Goal: Transaction & Acquisition: Download file/media

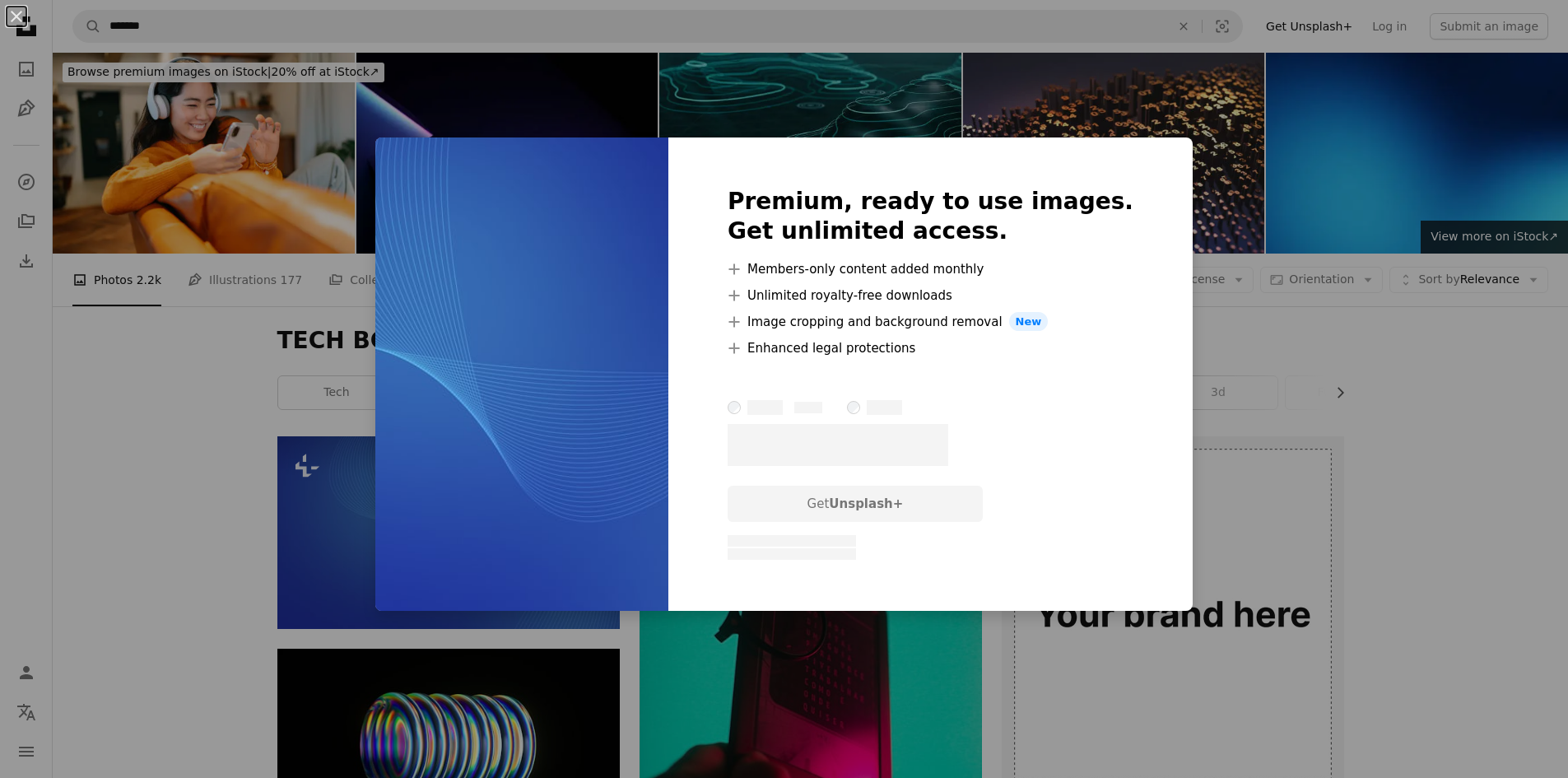
scroll to position [82, 0]
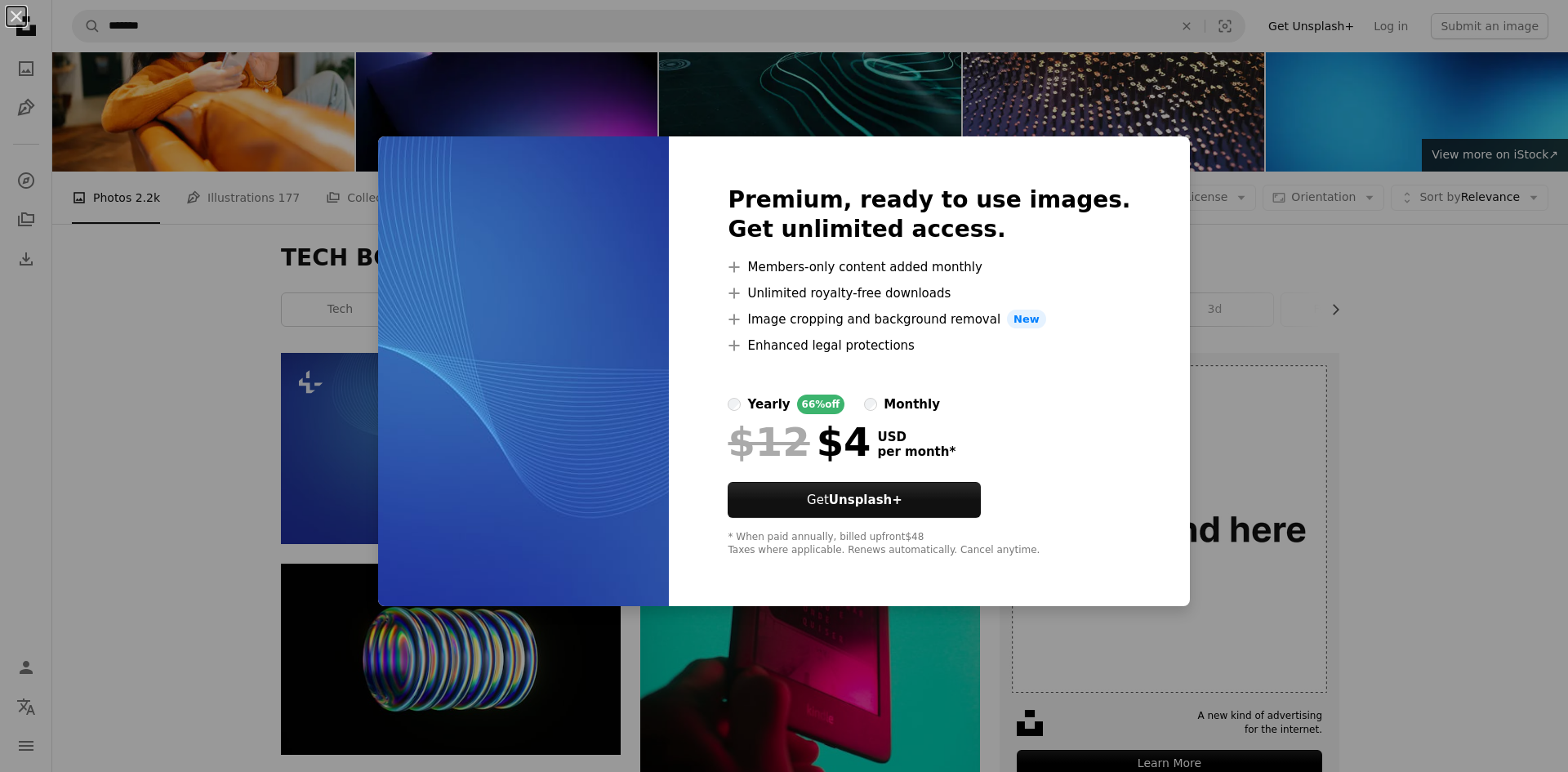
click at [187, 423] on div "An X shape Premium, ready to use images. Get unlimited access. A plus sign Memb…" at bounding box center [784, 386] width 1568 height 772
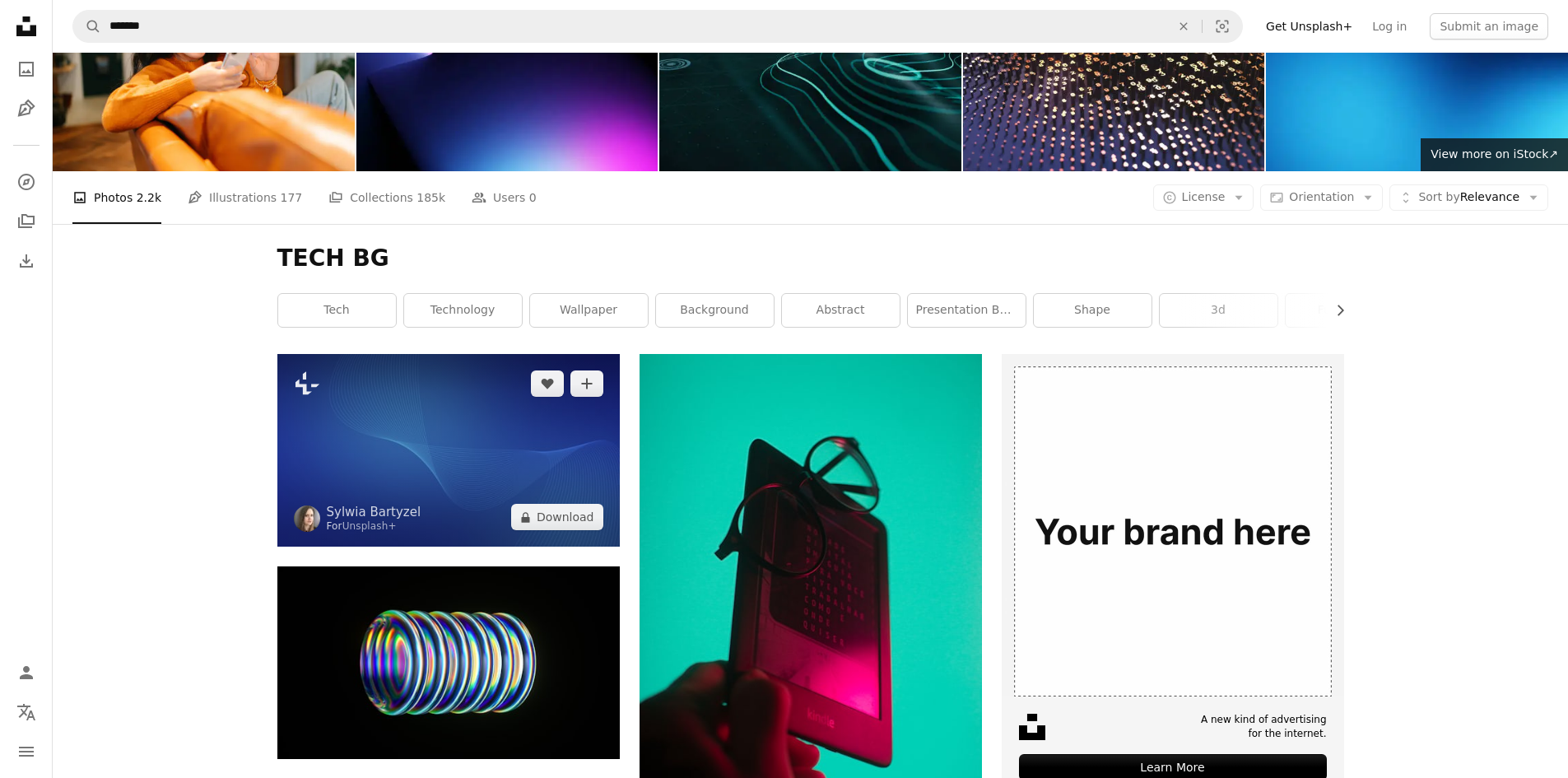
click at [425, 436] on img at bounding box center [449, 450] width 342 height 193
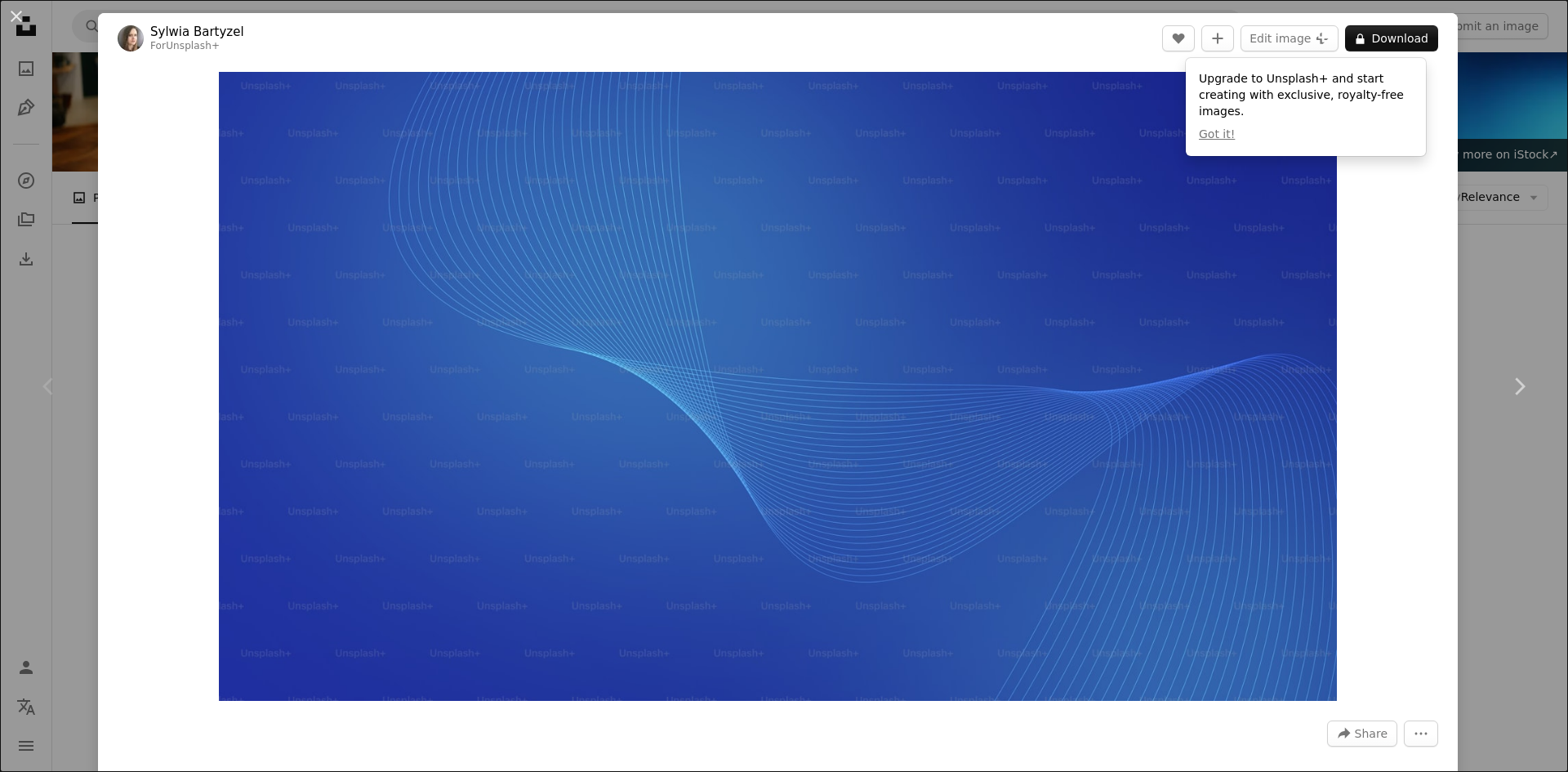
click at [25, 245] on div "An X shape Chevron left Chevron right [PERSON_NAME] For Unsplash+ A heart A plu…" at bounding box center [784, 386] width 1568 height 772
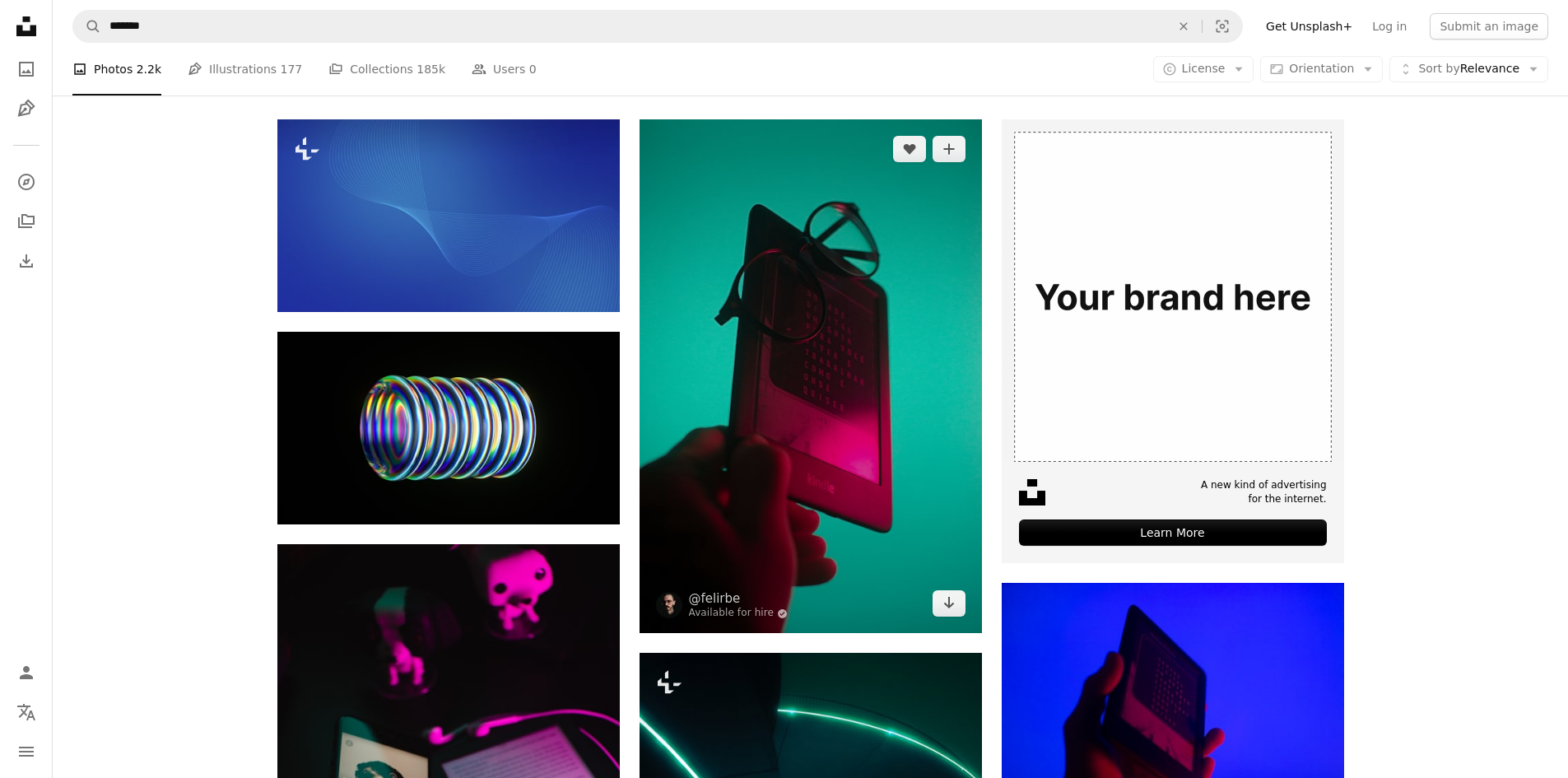
scroll to position [329, 0]
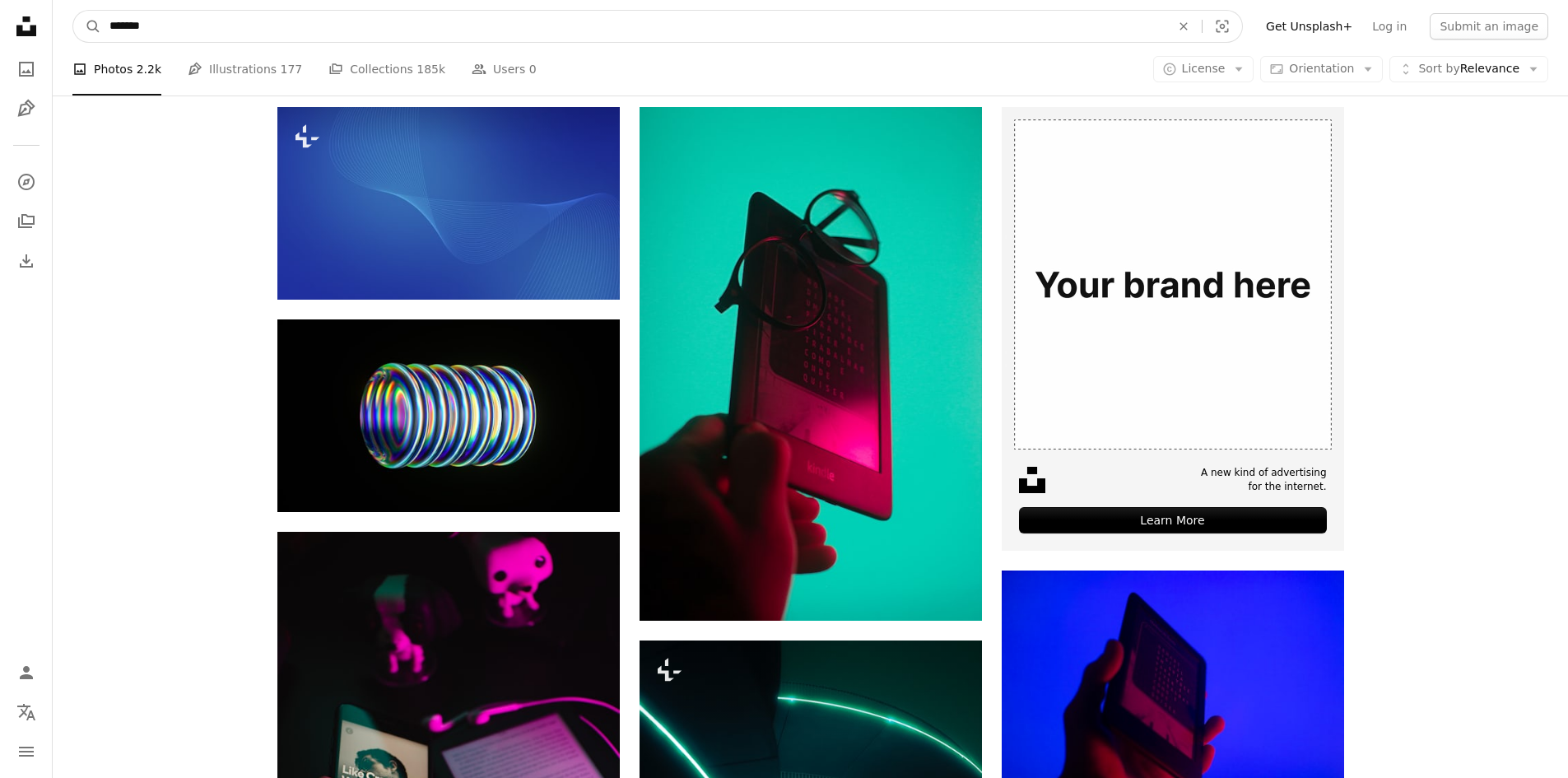
drag, startPoint x: 155, startPoint y: 27, endPoint x: 134, endPoint y: 27, distance: 21.0
click at [134, 27] on input "*******" at bounding box center [634, 26] width 1064 height 31
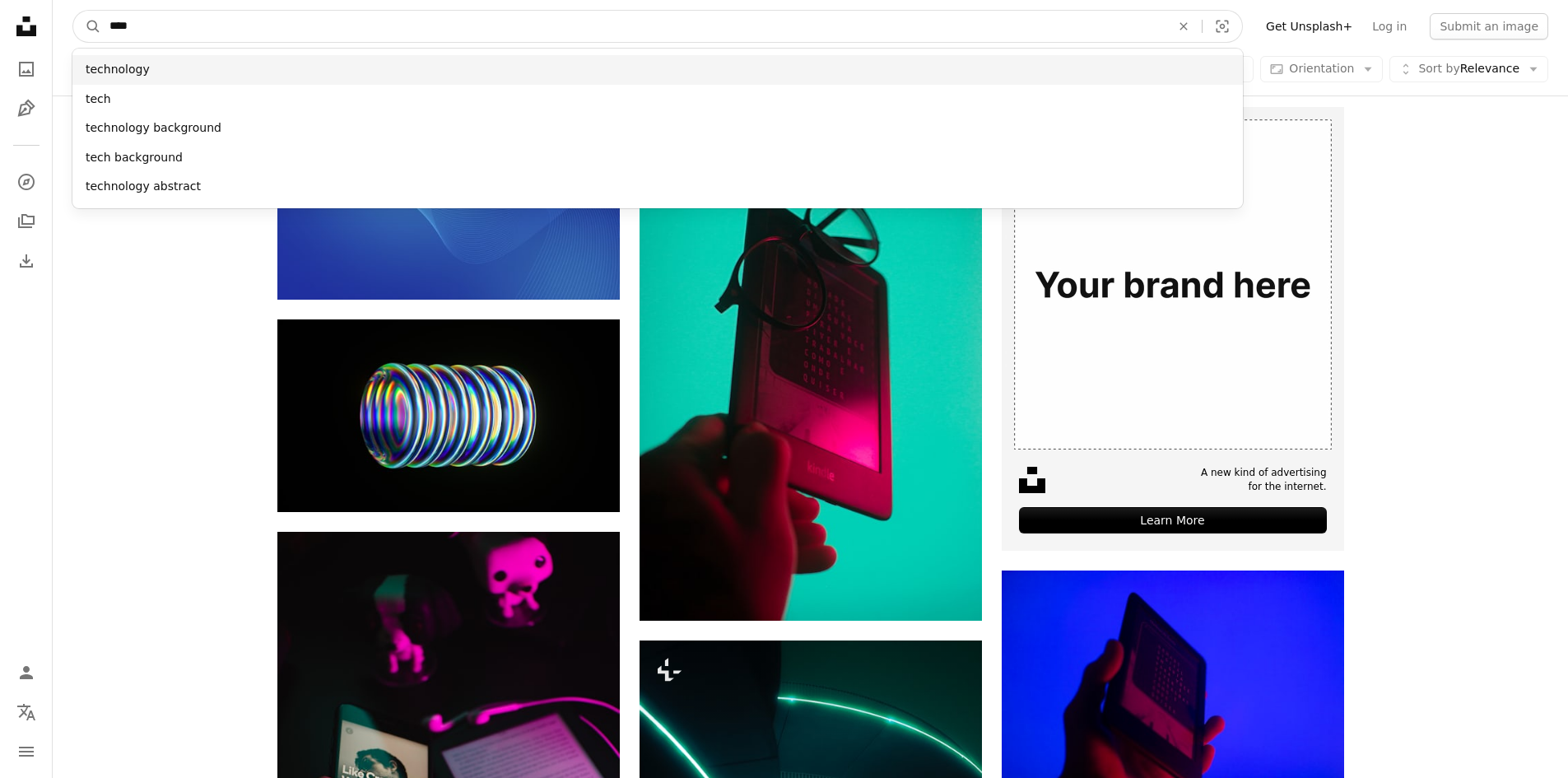
type input "****"
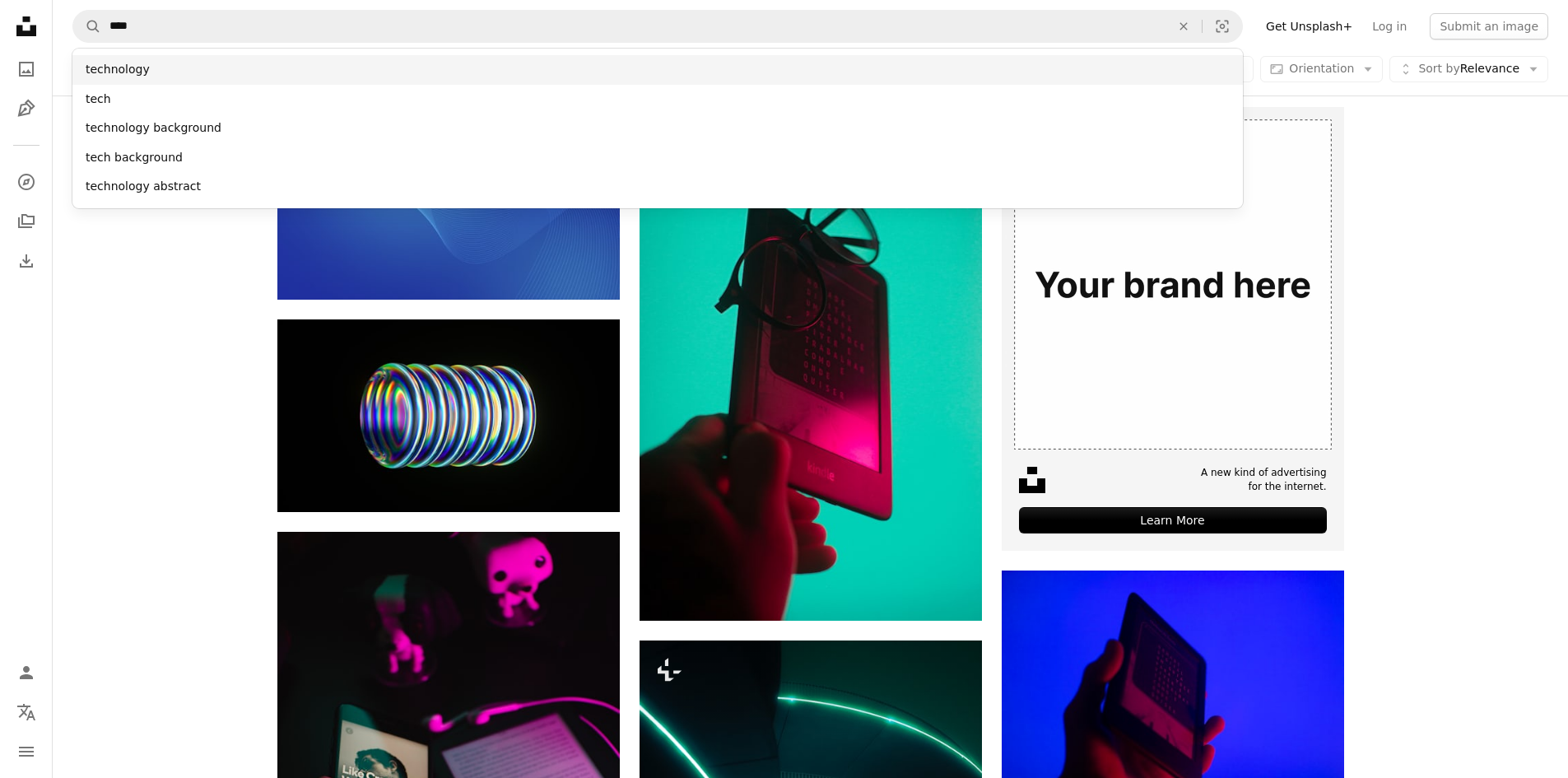
click at [160, 61] on div "technology" at bounding box center [658, 70] width 1170 height 30
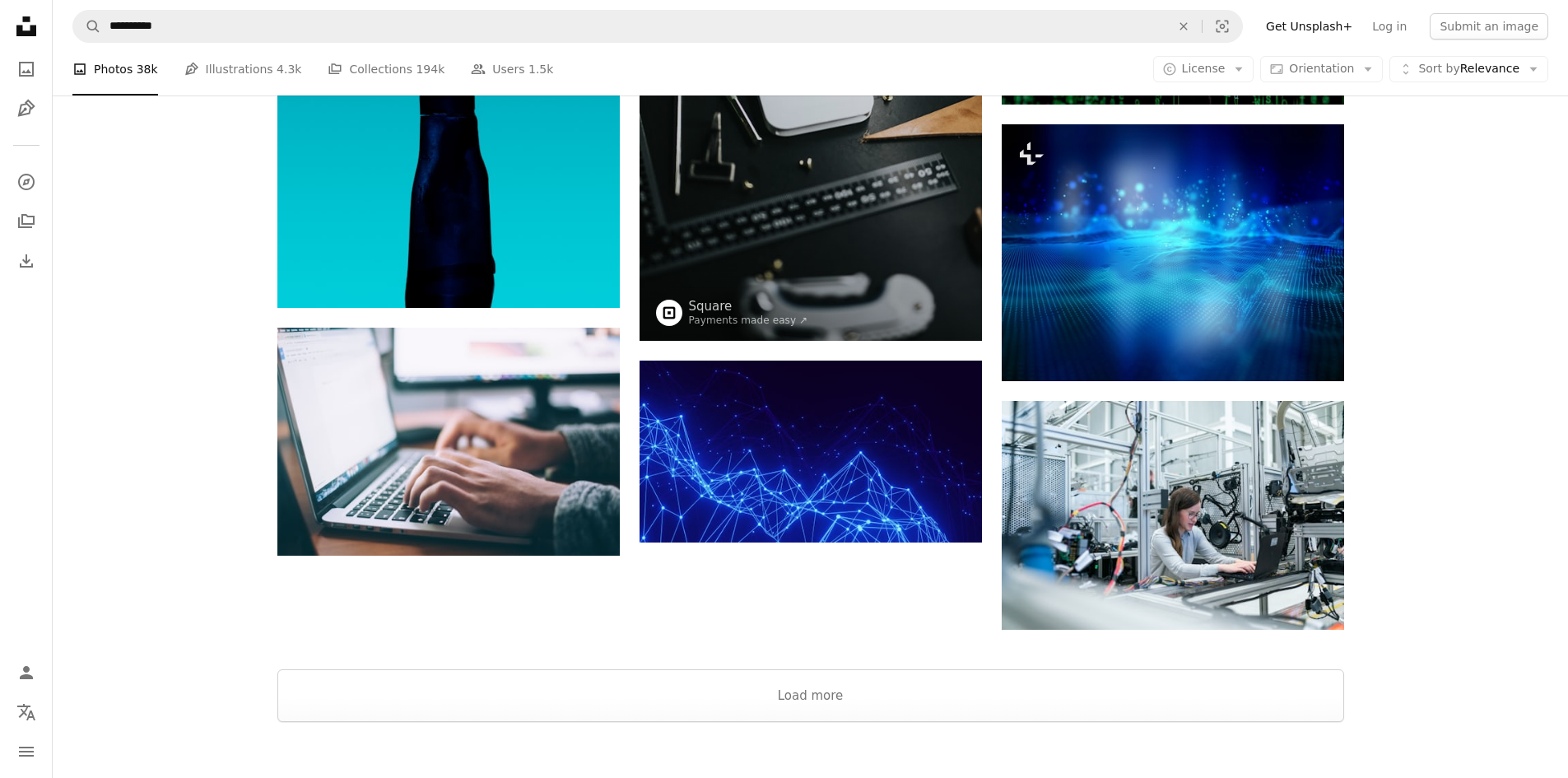
scroll to position [1729, 0]
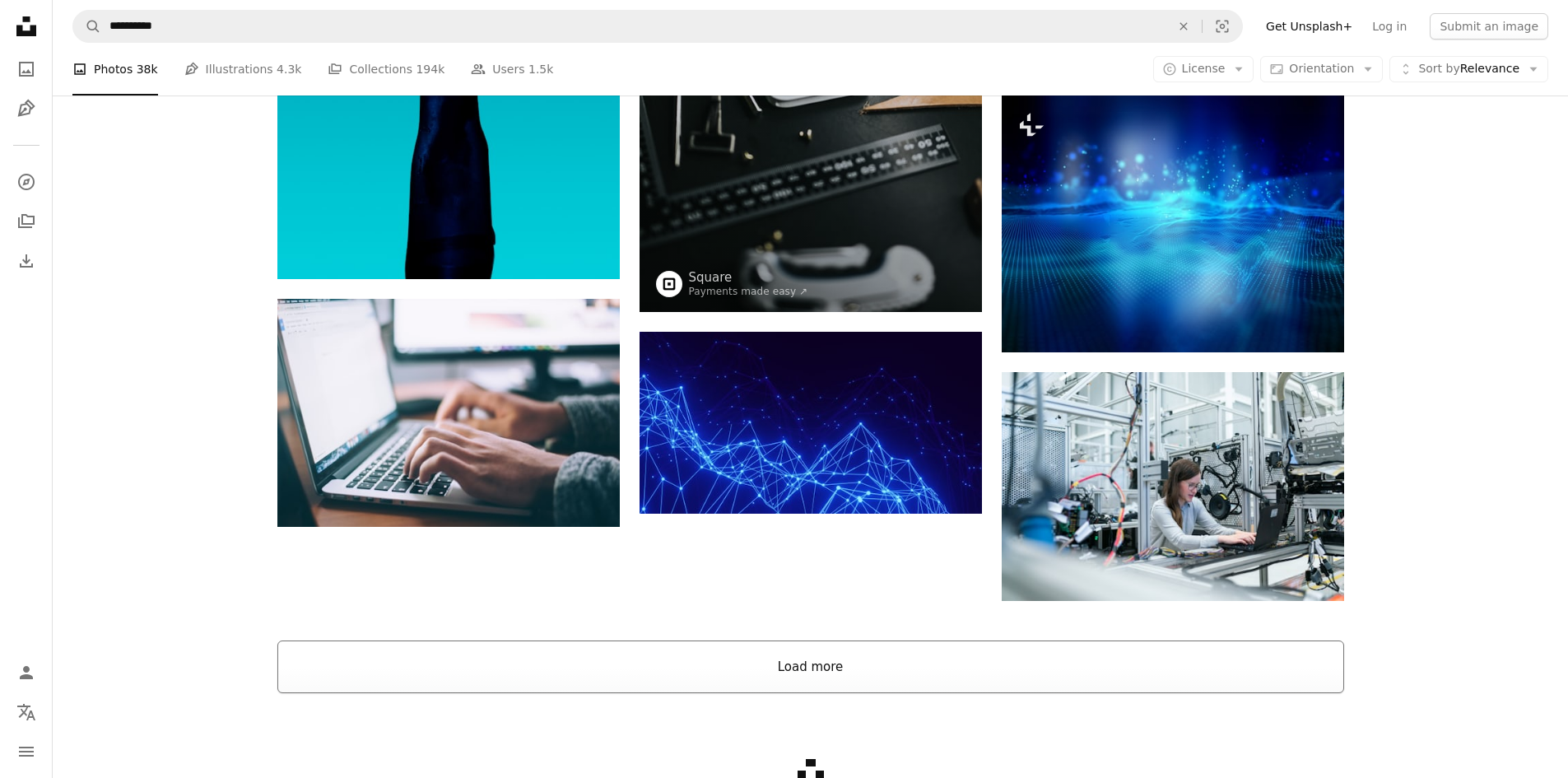
click at [791, 665] on button "Load more" at bounding box center [811, 667] width 1067 height 52
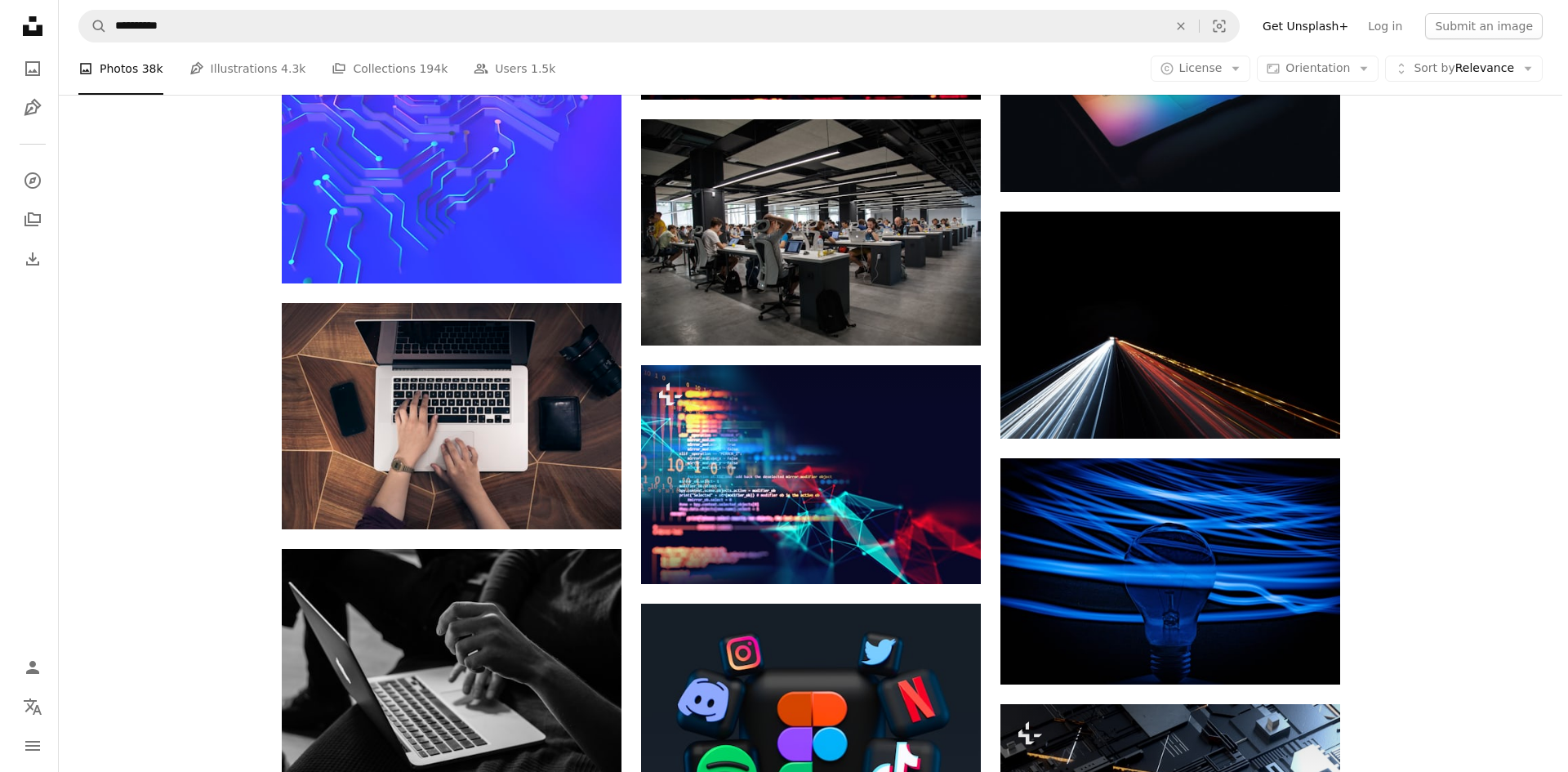
scroll to position [7515, 0]
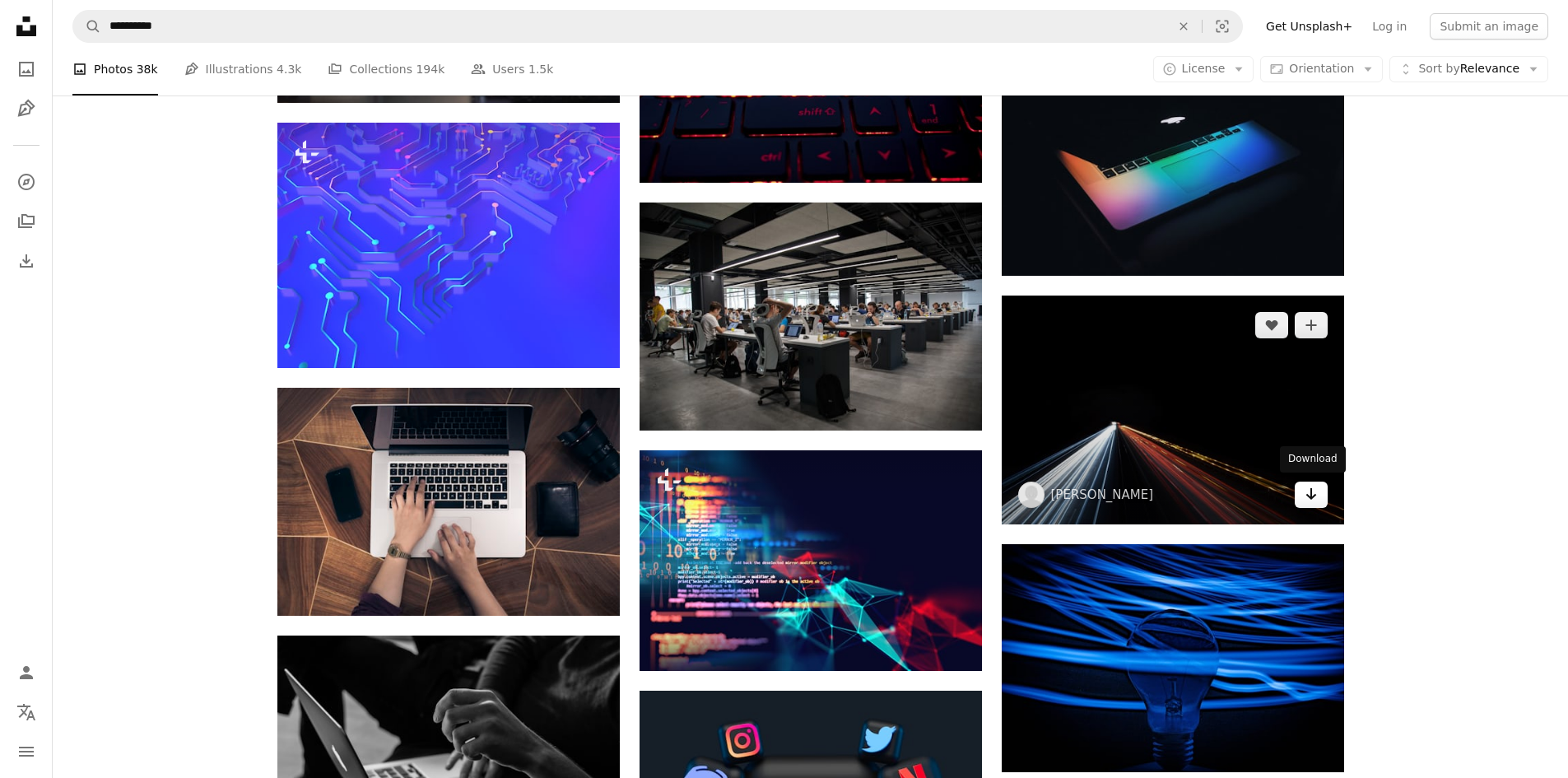
click at [1304, 494] on icon "Arrow pointing down" at bounding box center [1311, 494] width 14 height 19
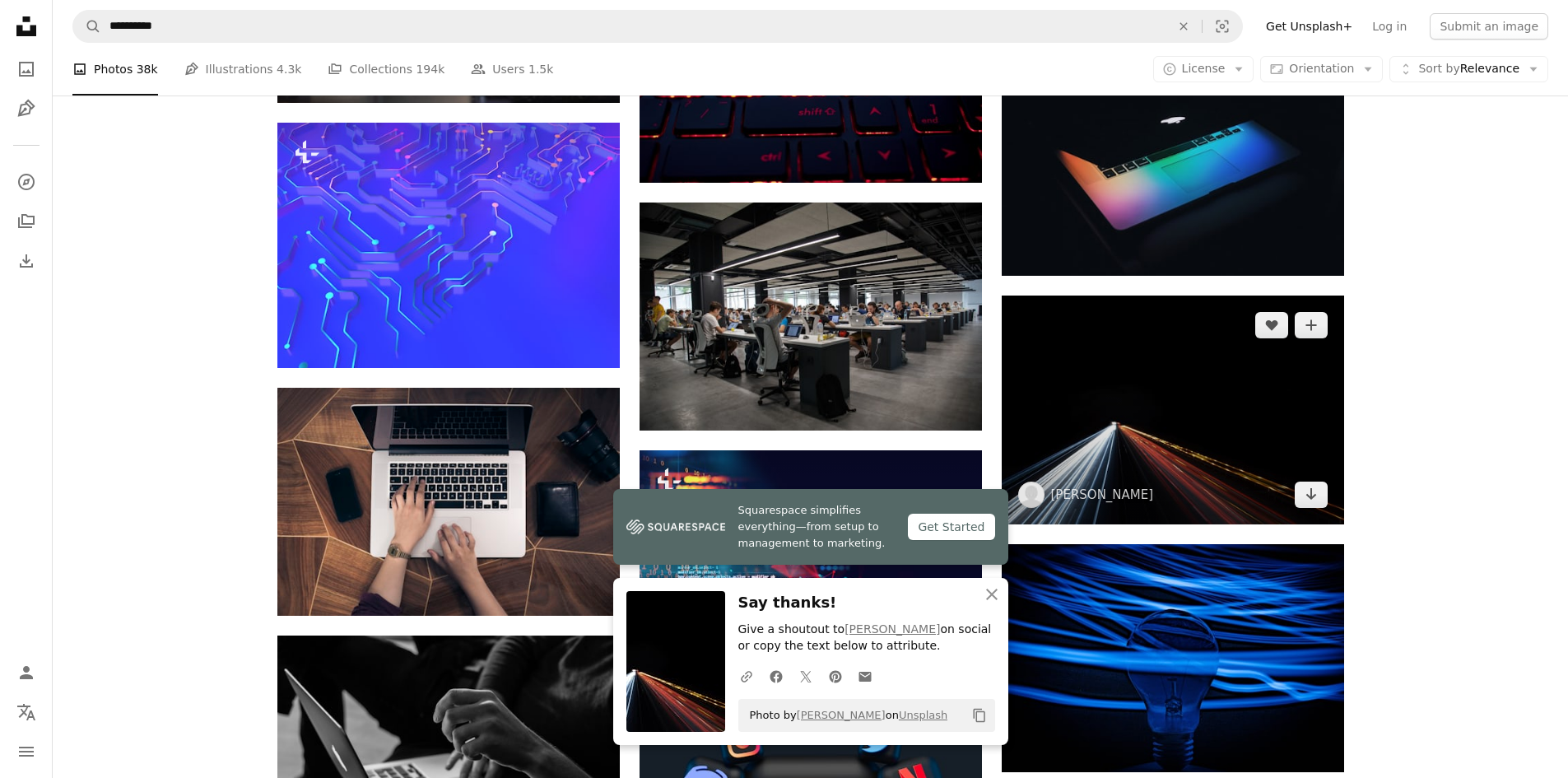
click at [1143, 433] on img at bounding box center [1172, 409] width 342 height 229
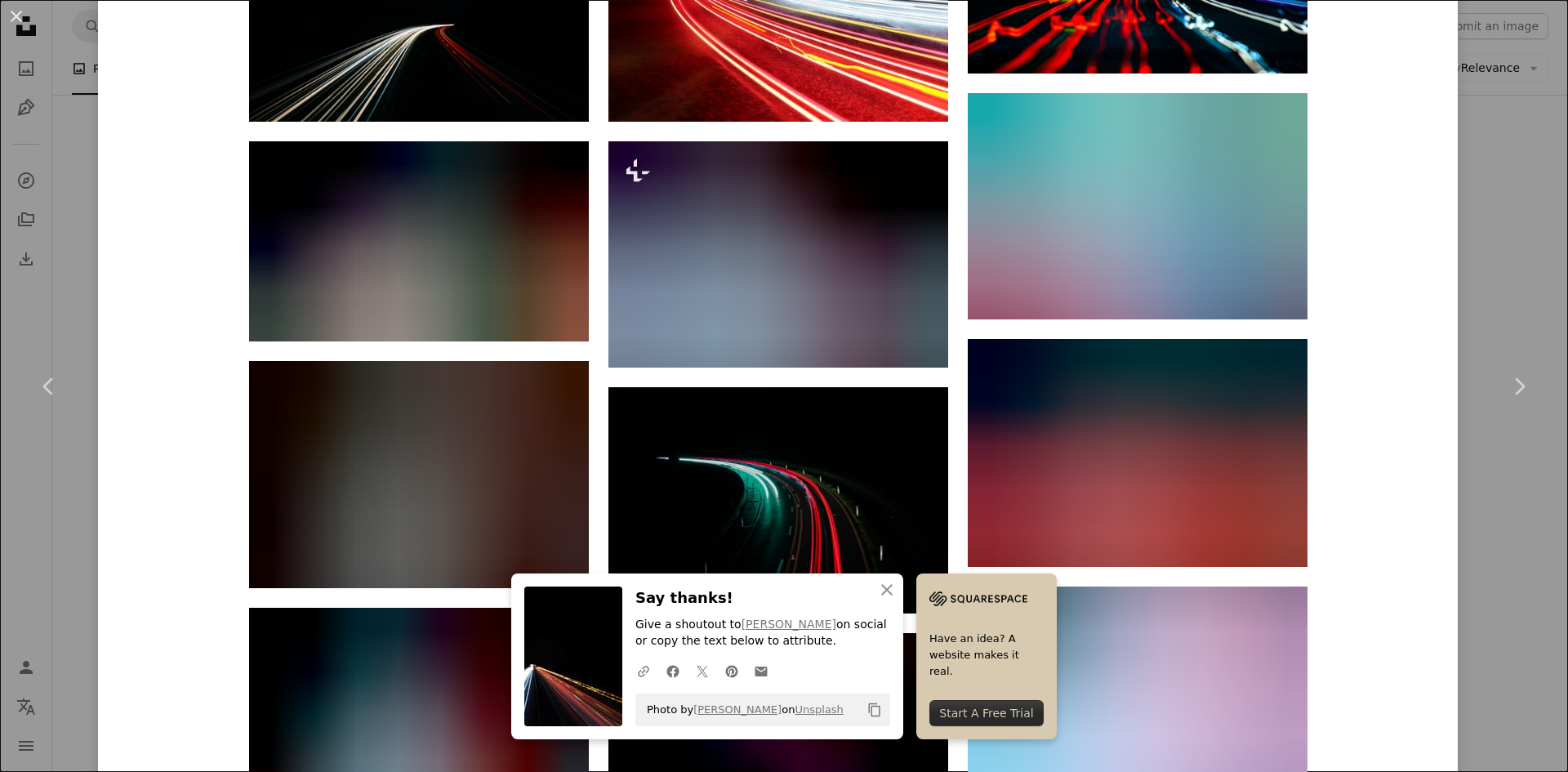
scroll to position [1879, 0]
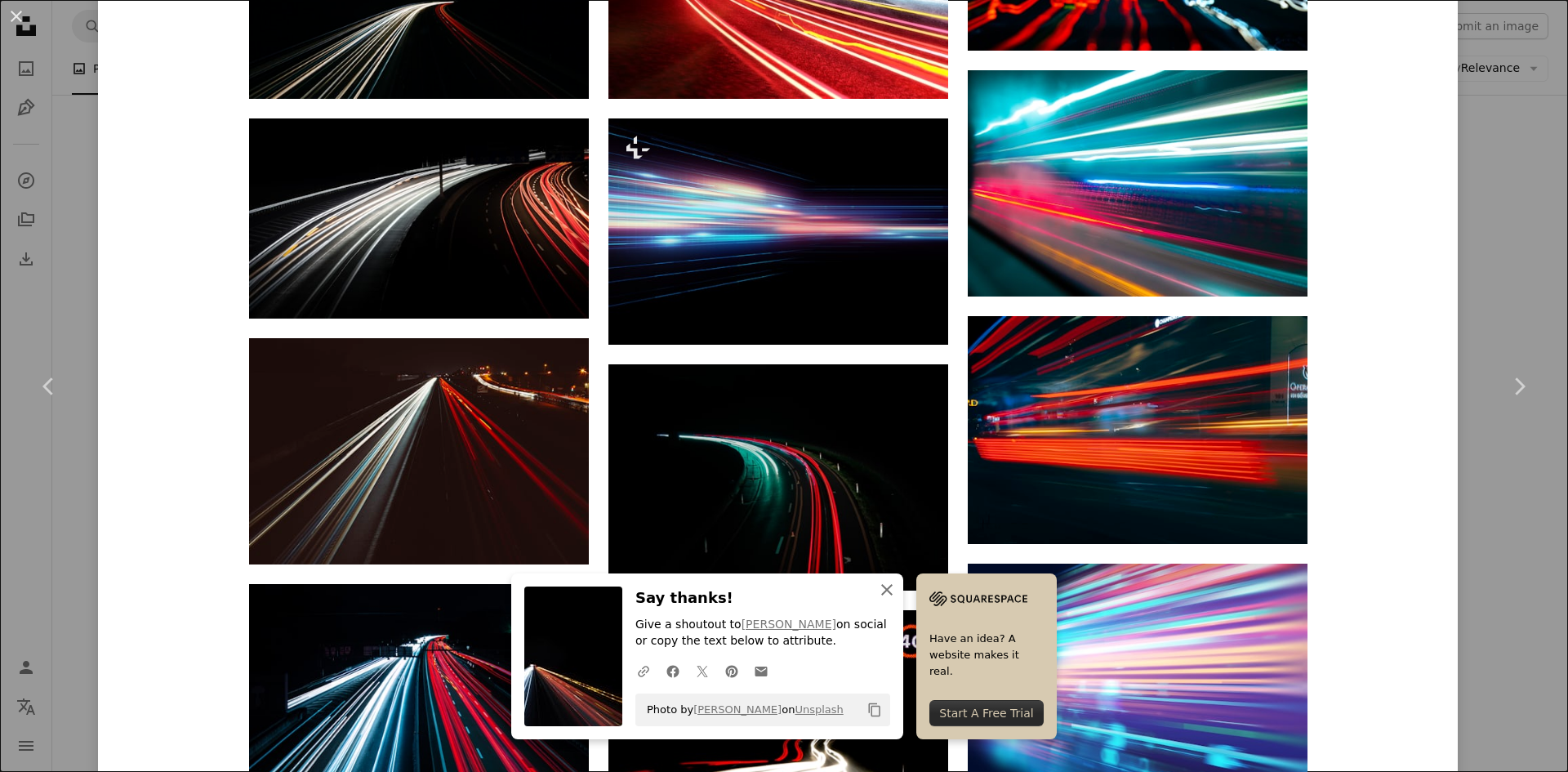
click at [884, 589] on icon "An X shape" at bounding box center [887, 590] width 19 height 19
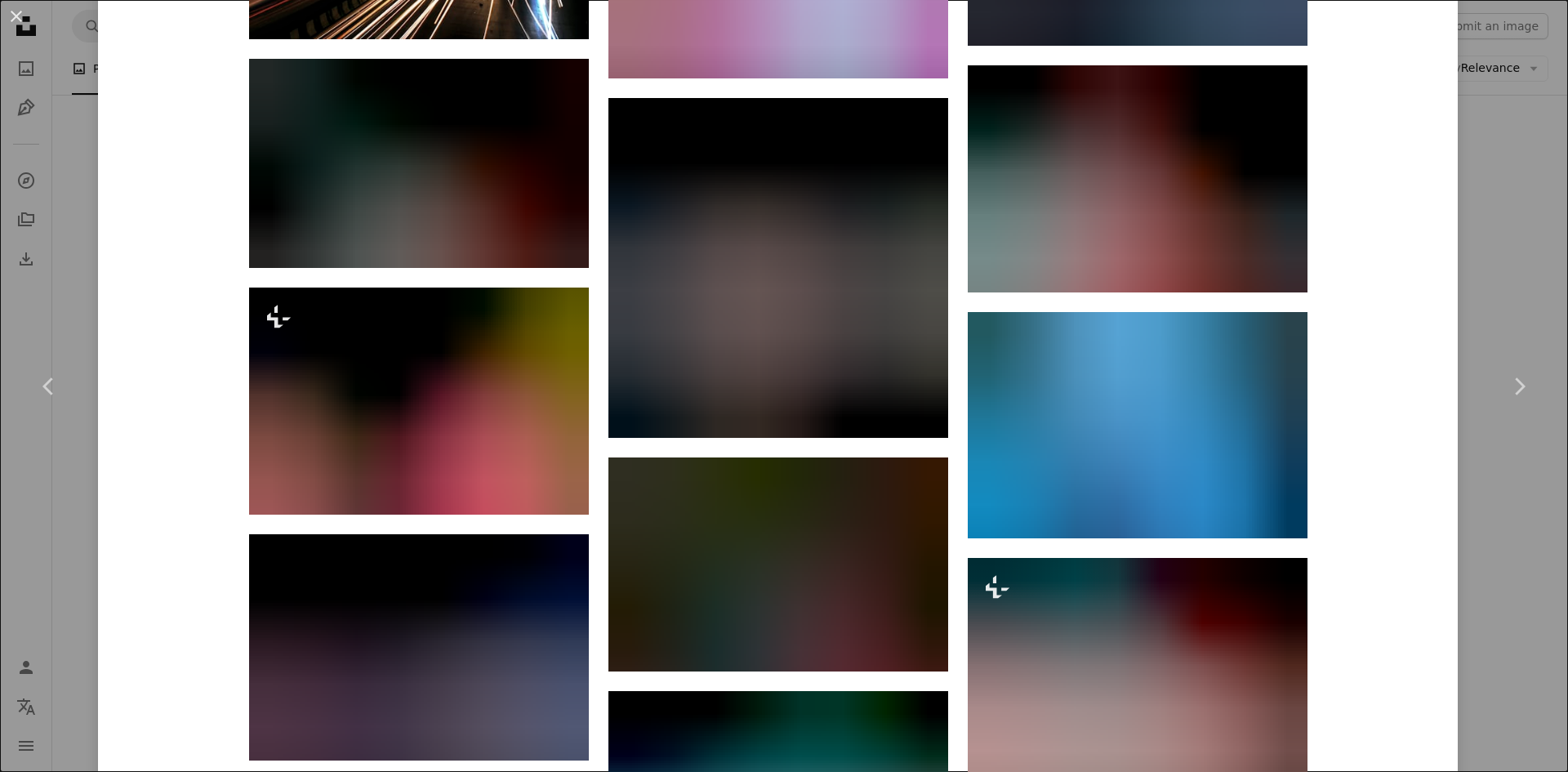
scroll to position [3186, 0]
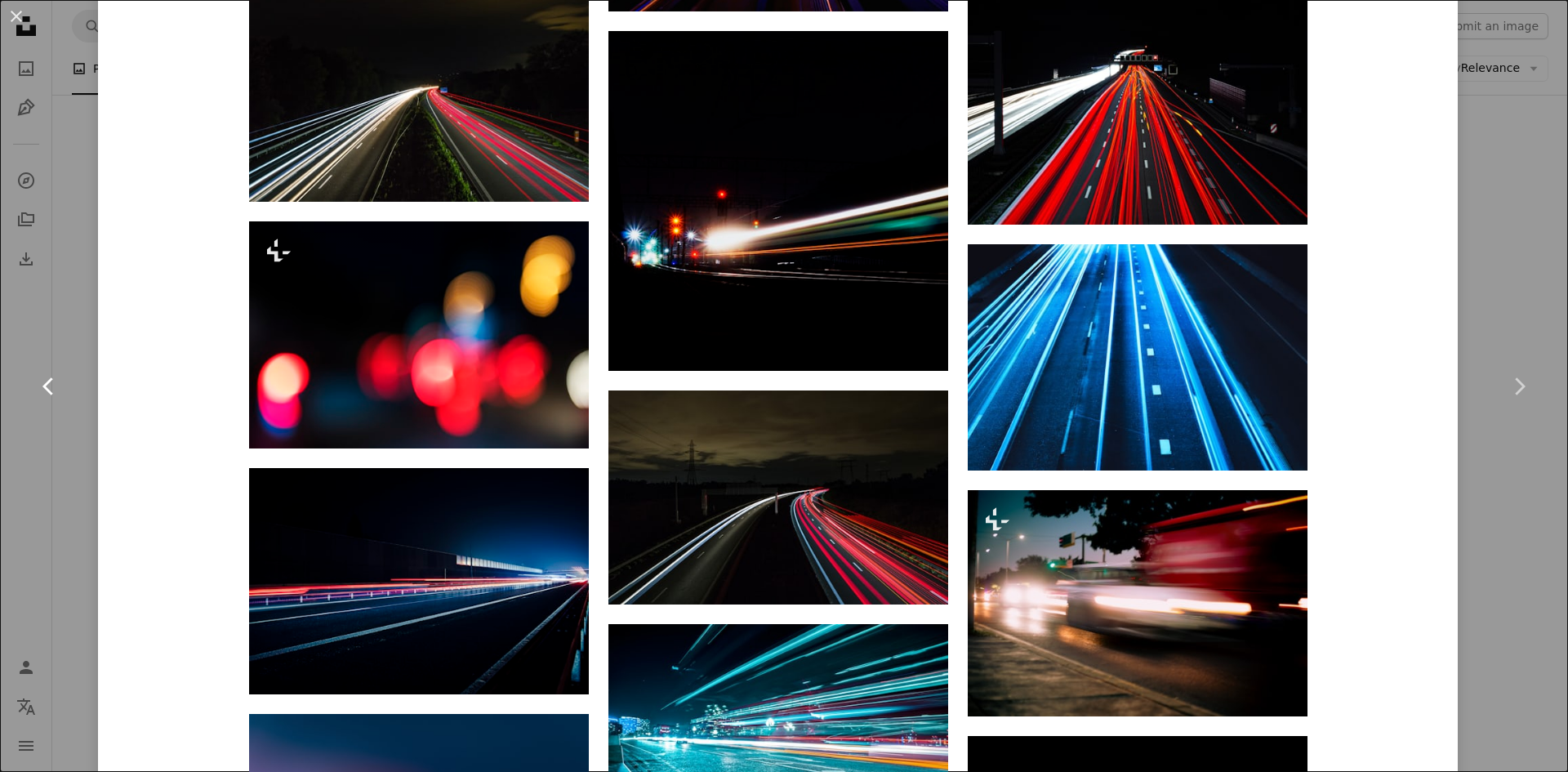
click at [75, 331] on link "Chevron left" at bounding box center [49, 386] width 98 height 157
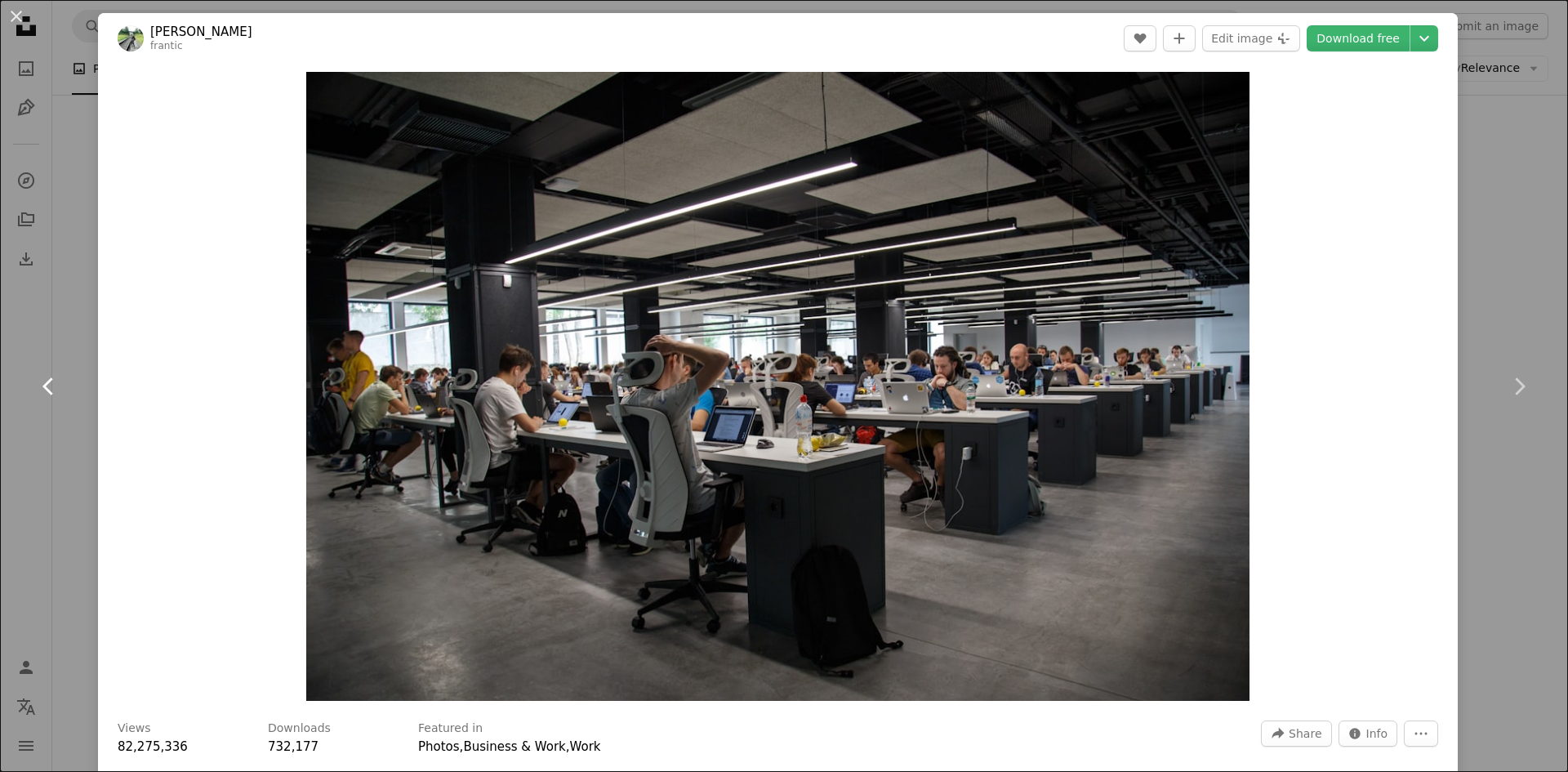
click at [71, 321] on link "Chevron left" at bounding box center [49, 386] width 98 height 157
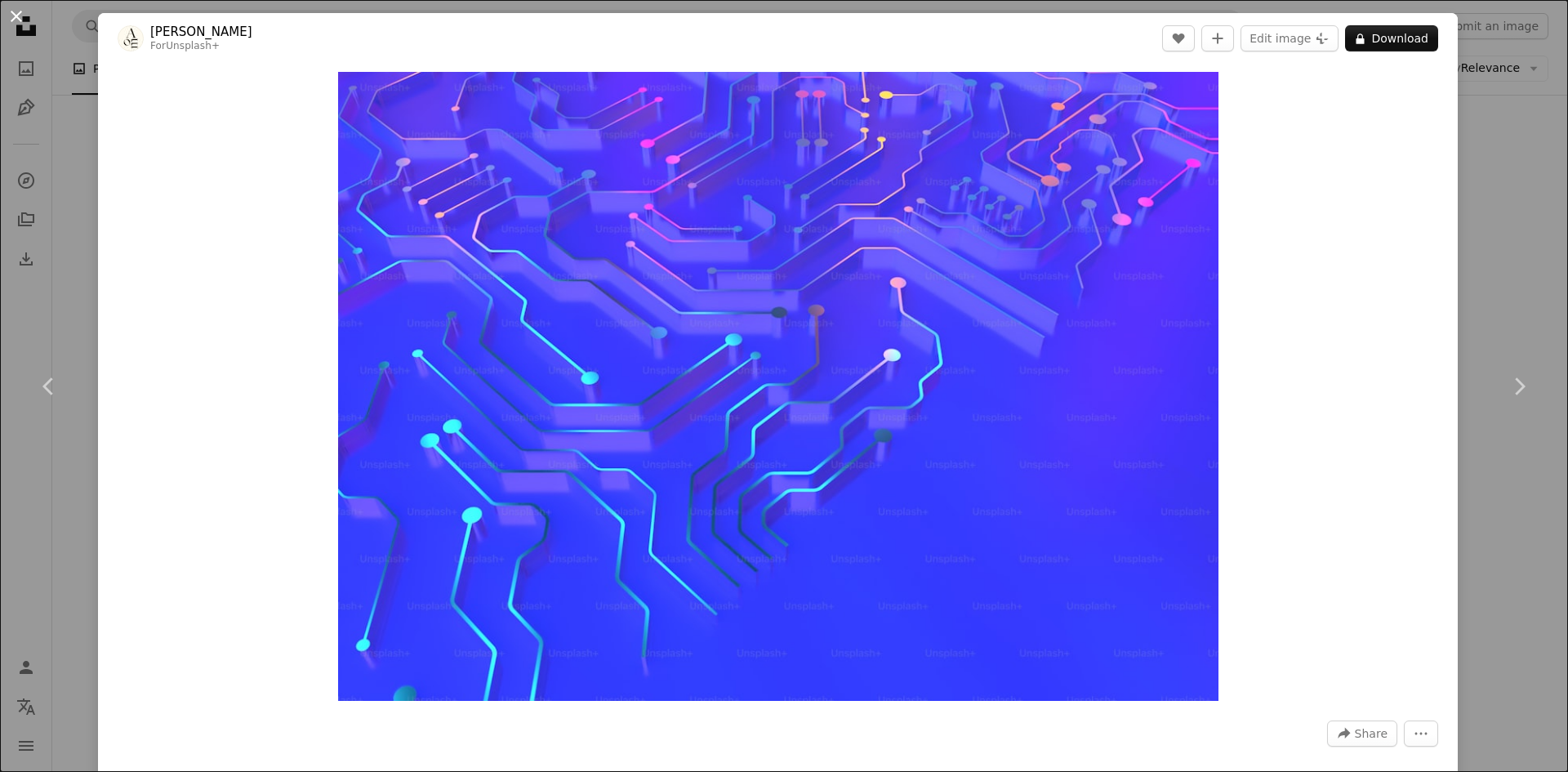
click at [15, 15] on button "An X shape" at bounding box center [16, 16] width 19 height 19
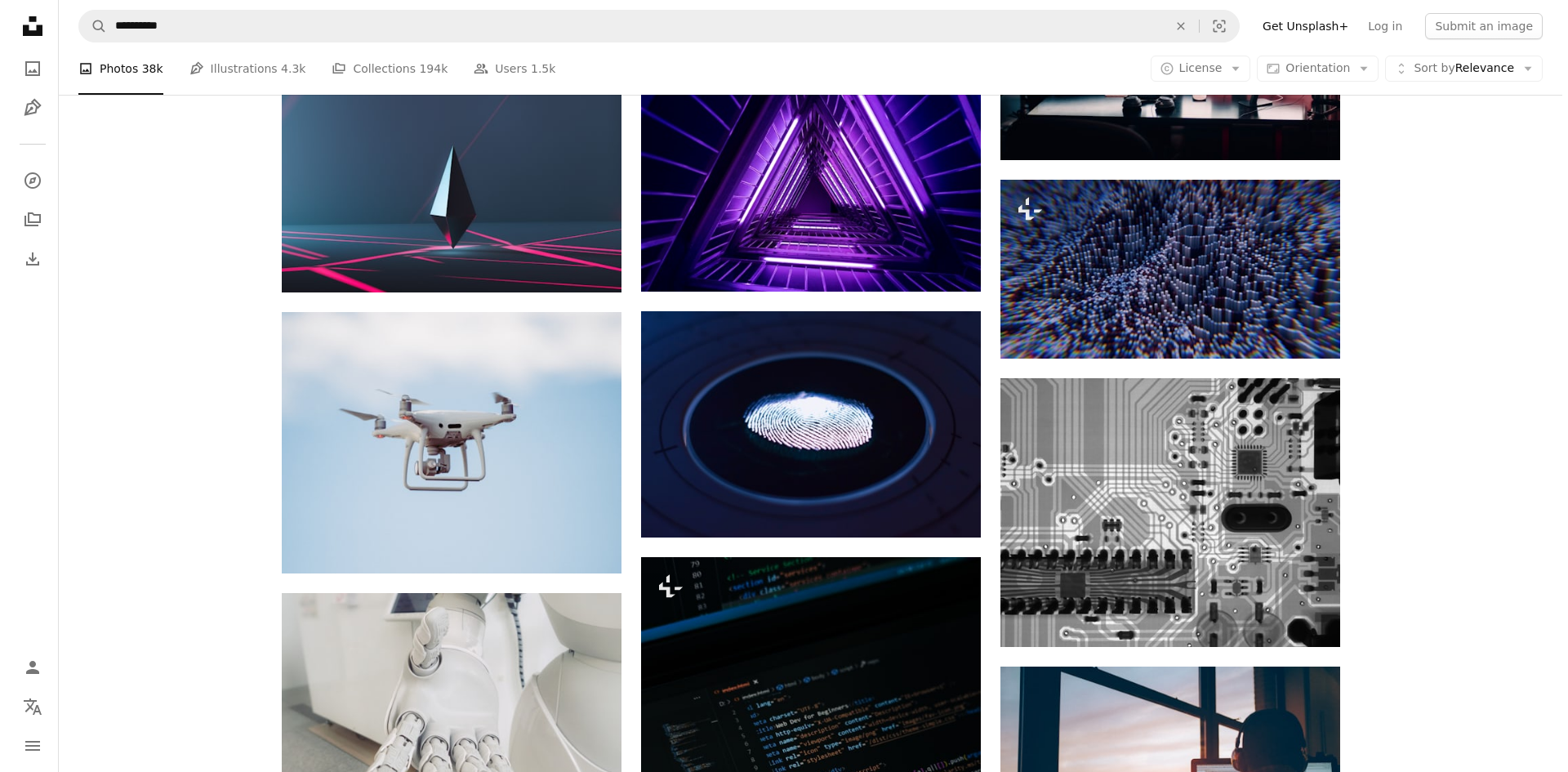
scroll to position [10048, 0]
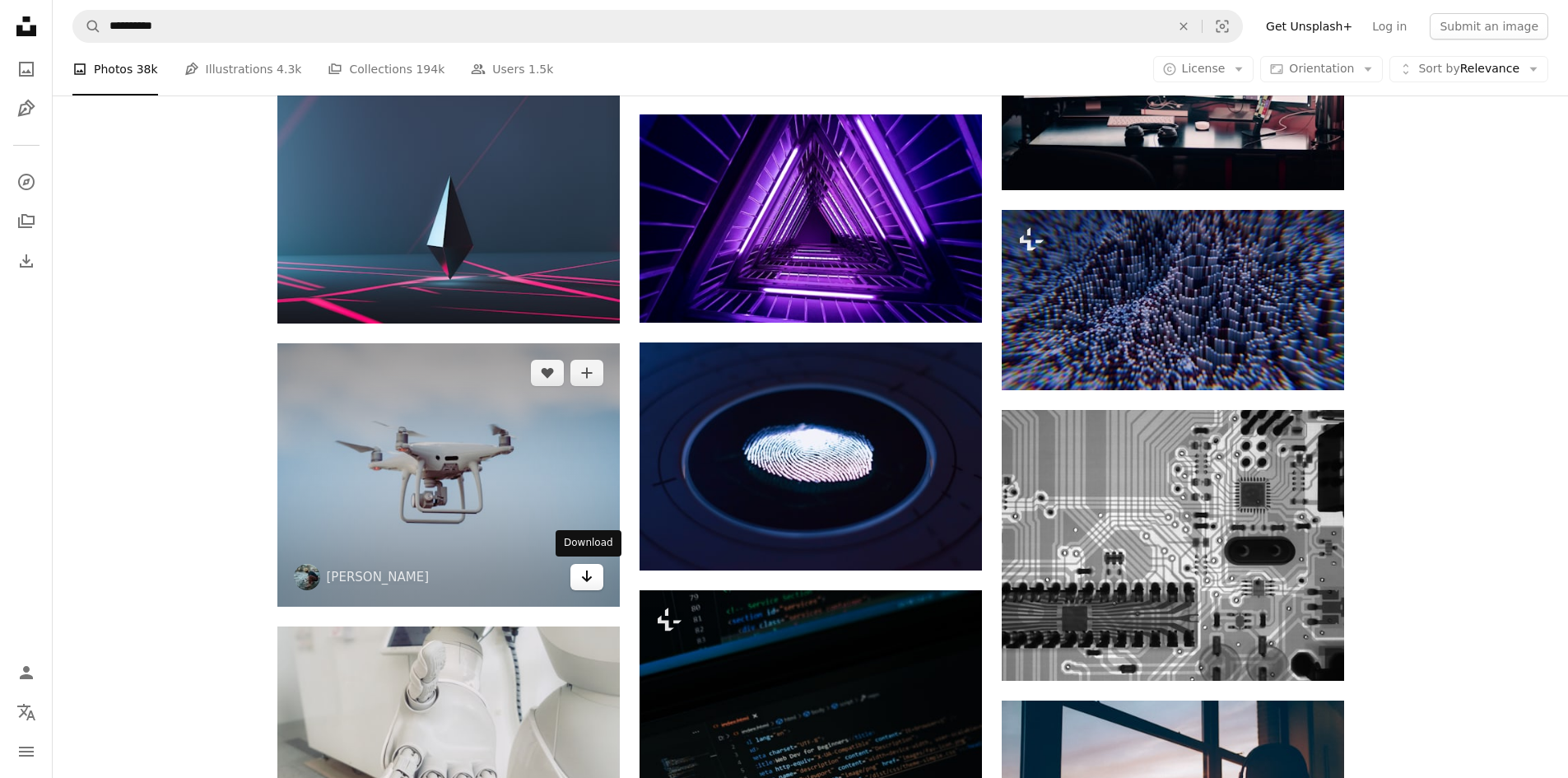
click at [593, 585] on link "Arrow pointing down" at bounding box center [587, 577] width 33 height 26
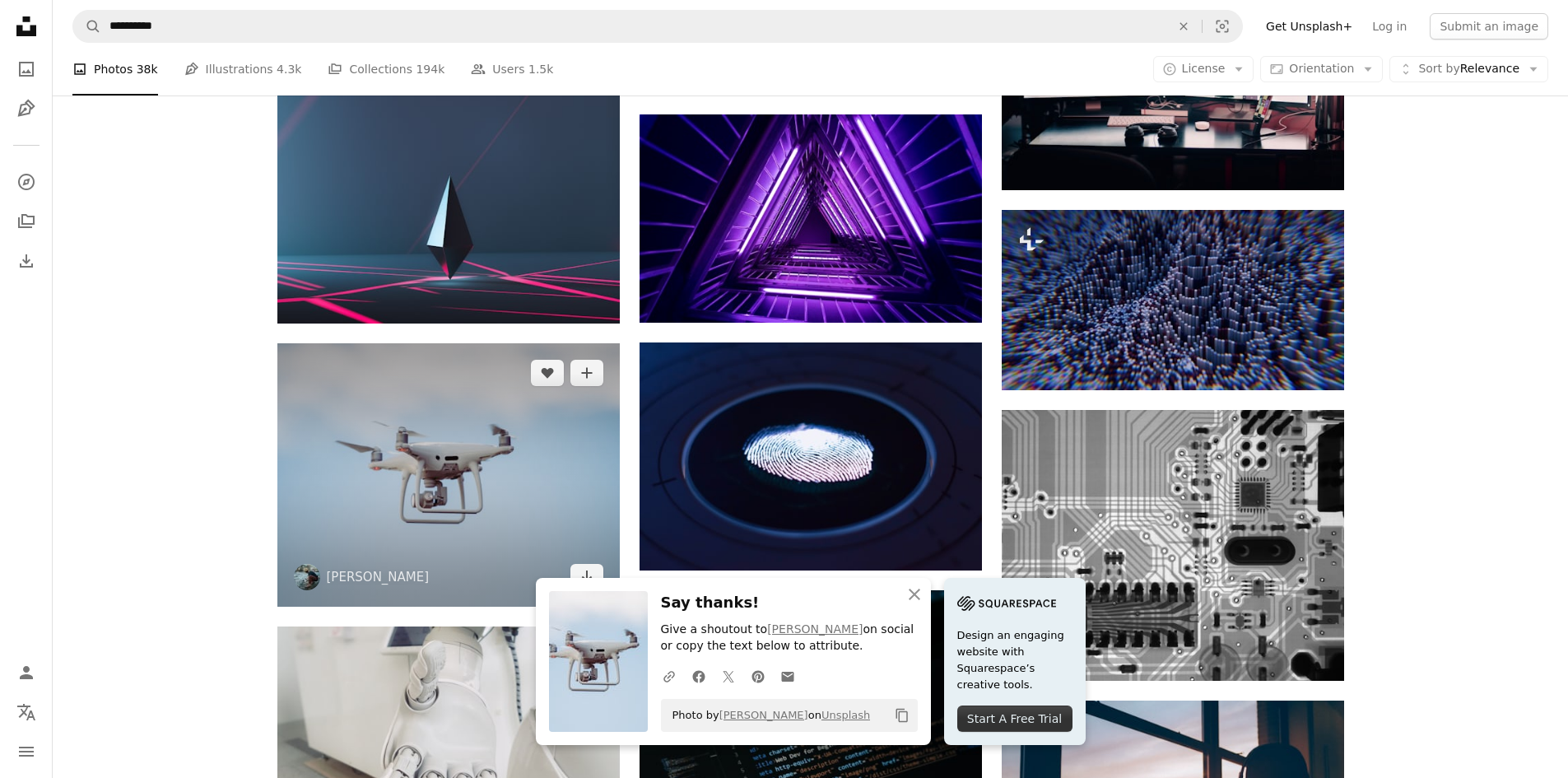
click at [495, 489] on img at bounding box center [449, 475] width 342 height 263
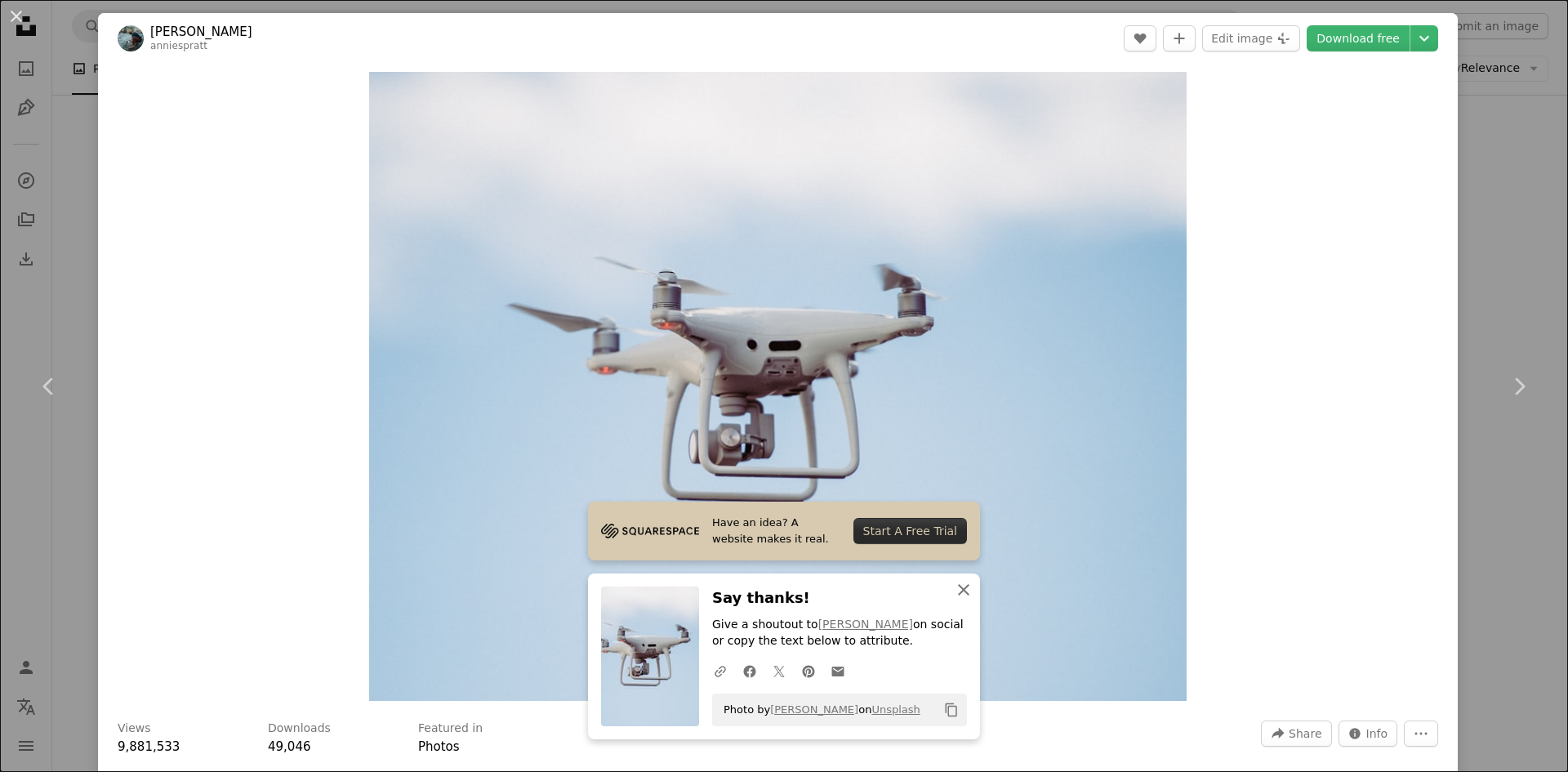
click at [958, 590] on icon "button" at bounding box center [964, 590] width 12 height 12
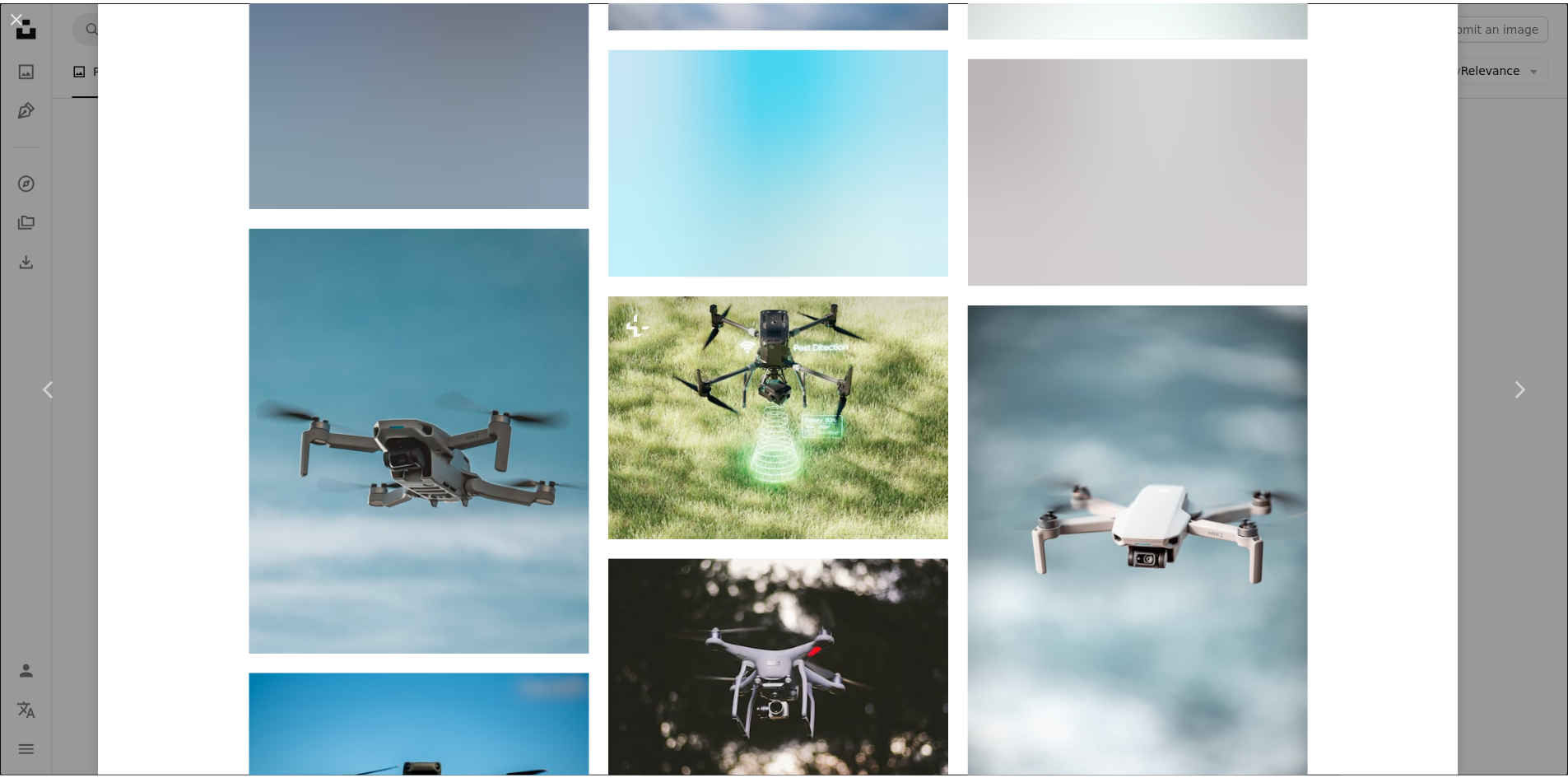
scroll to position [3046, 0]
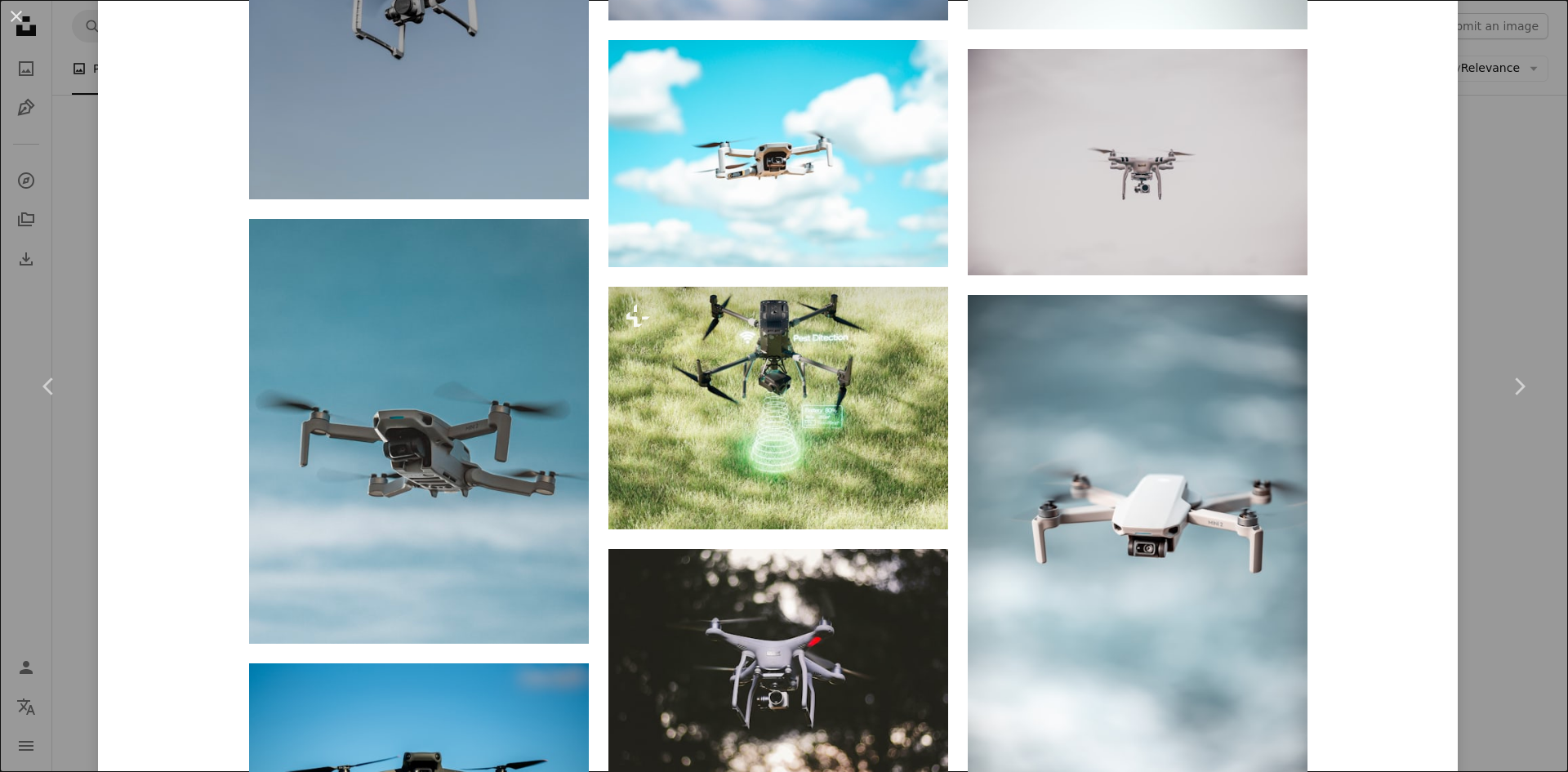
click at [15, 9] on button "An X shape" at bounding box center [16, 16] width 19 height 19
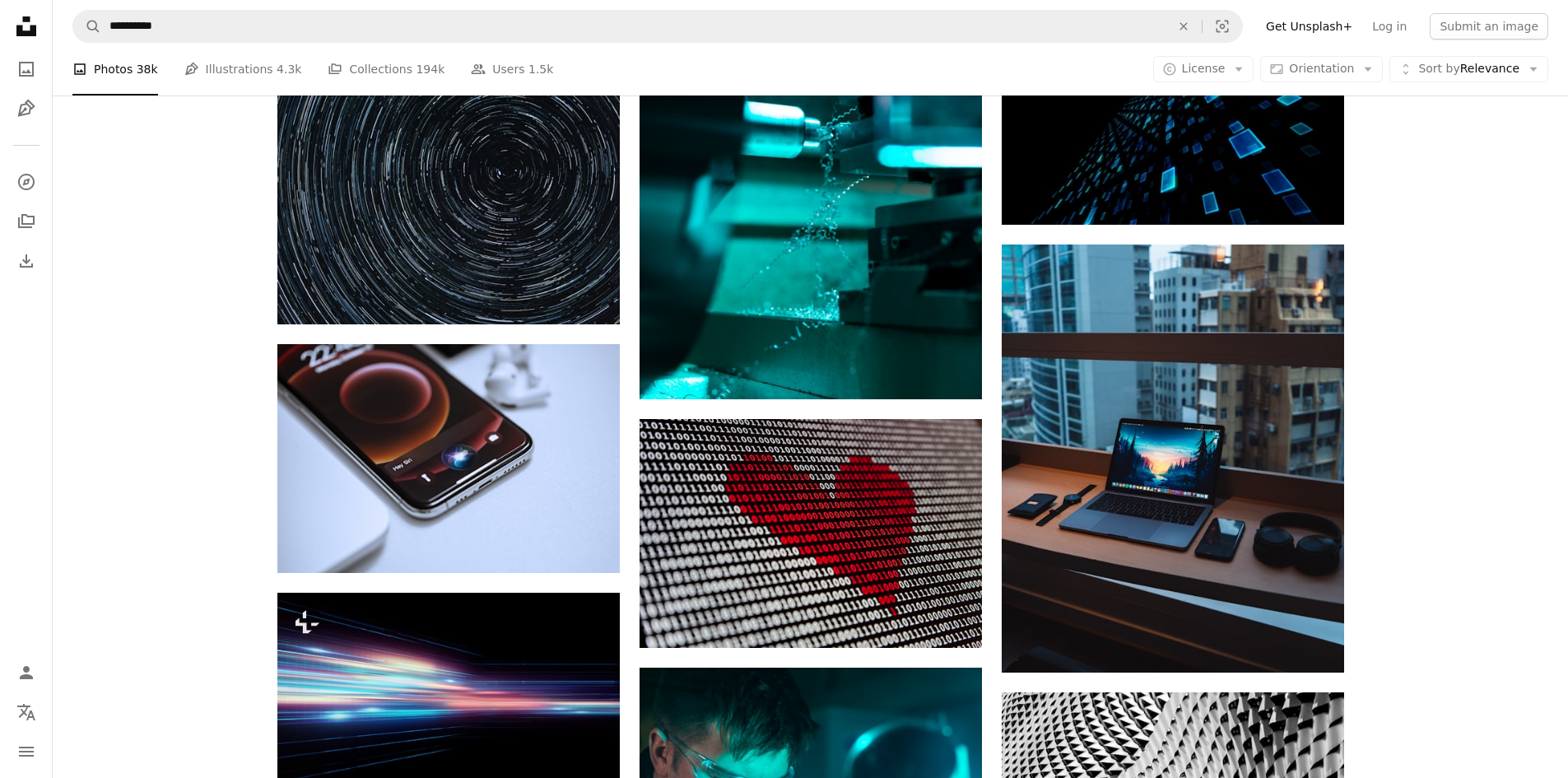
scroll to position [43550, 0]
